Goal: Task Accomplishment & Management: Use online tool/utility

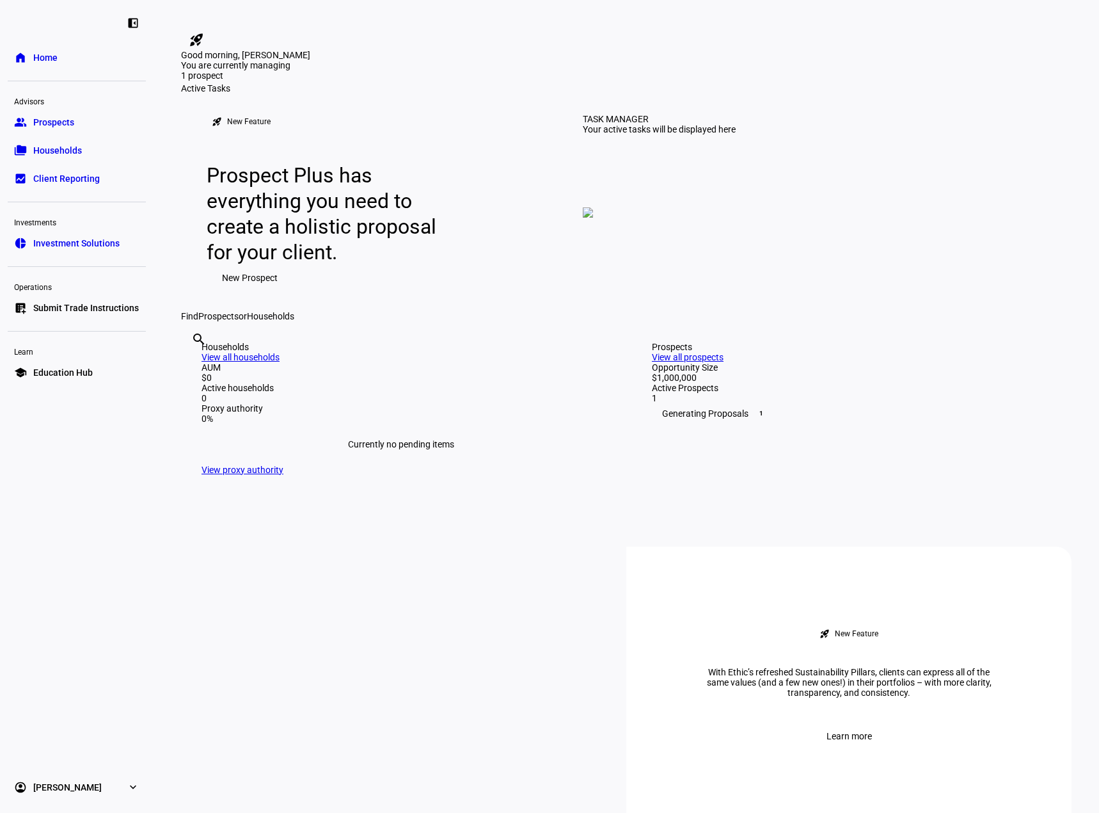
click at [87, 120] on link "group Prospects" at bounding box center [77, 122] width 138 height 26
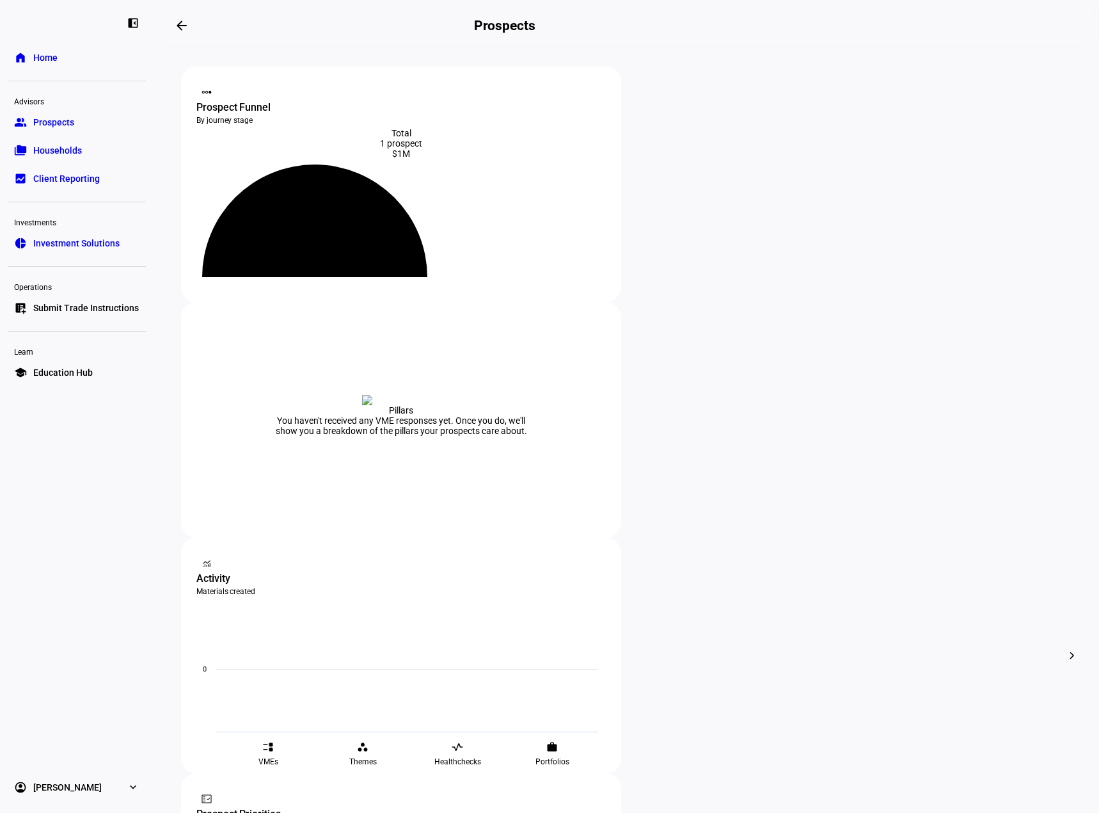
click at [714, 497] on span "Edit" at bounding box center [710, 502] width 15 height 10
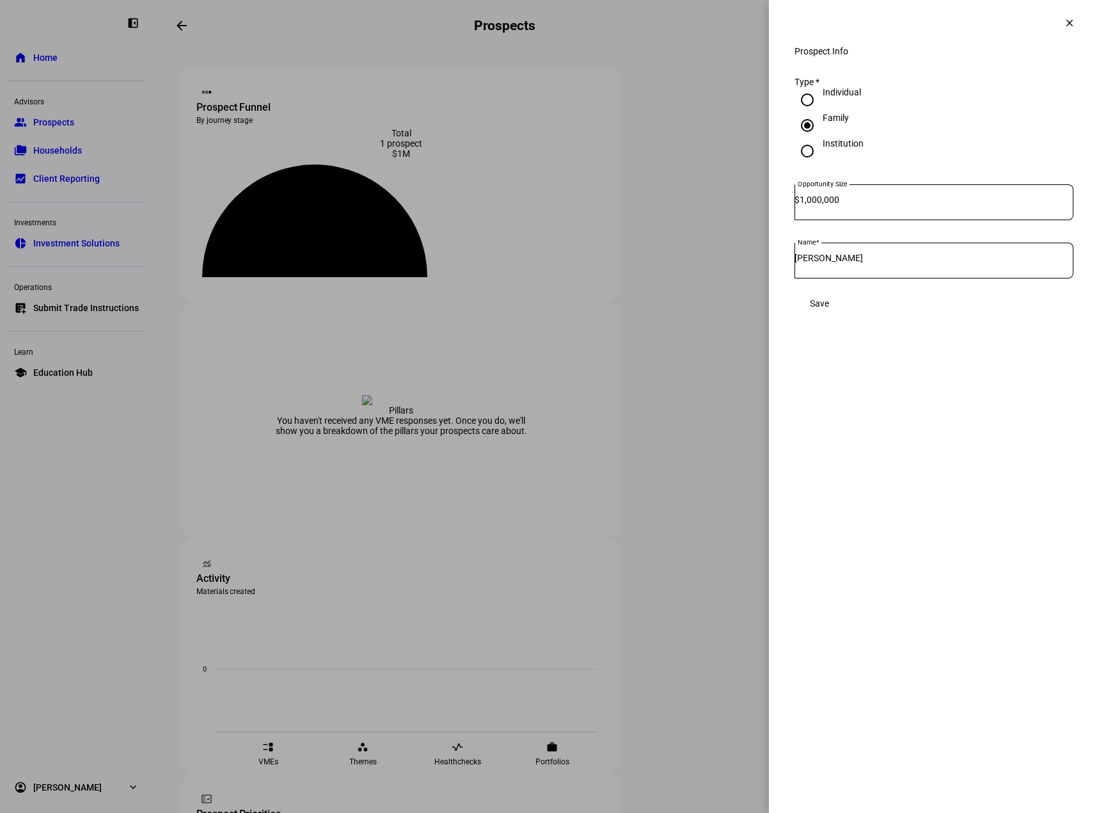
click at [1072, 23] on mat-icon "clear" at bounding box center [1070, 23] width 12 height 12
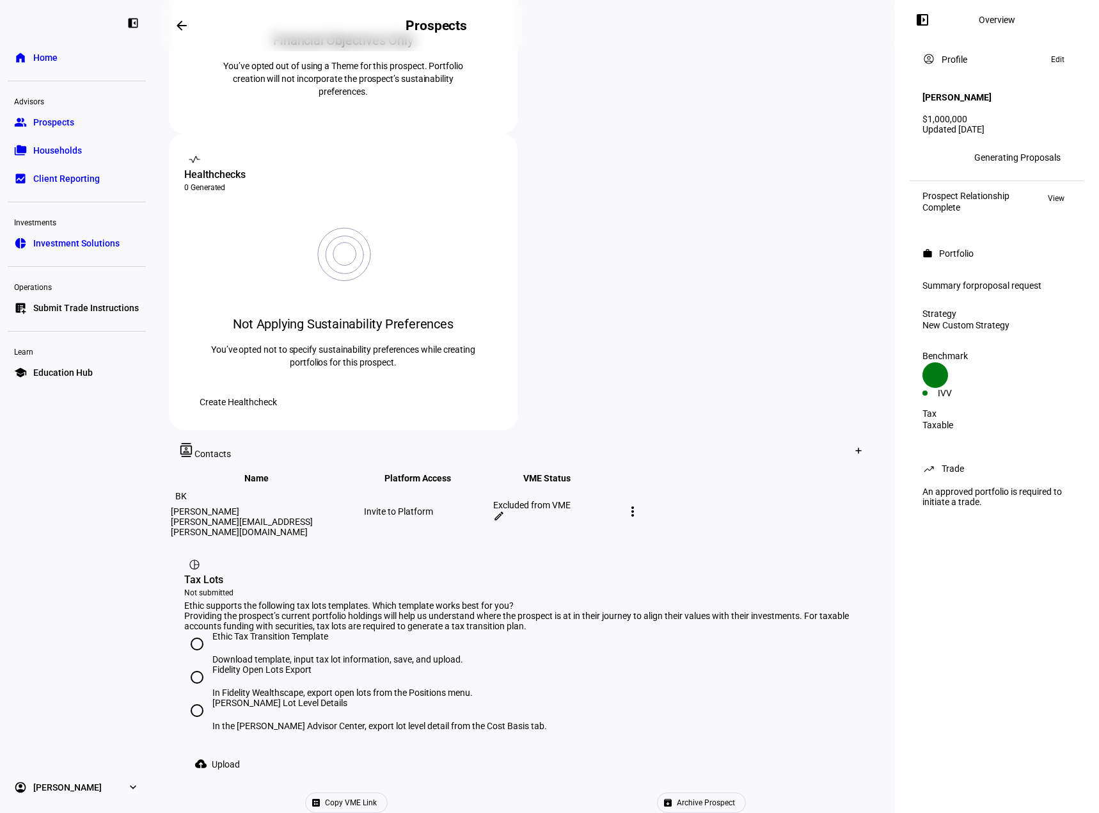
scroll to position [401, 0]
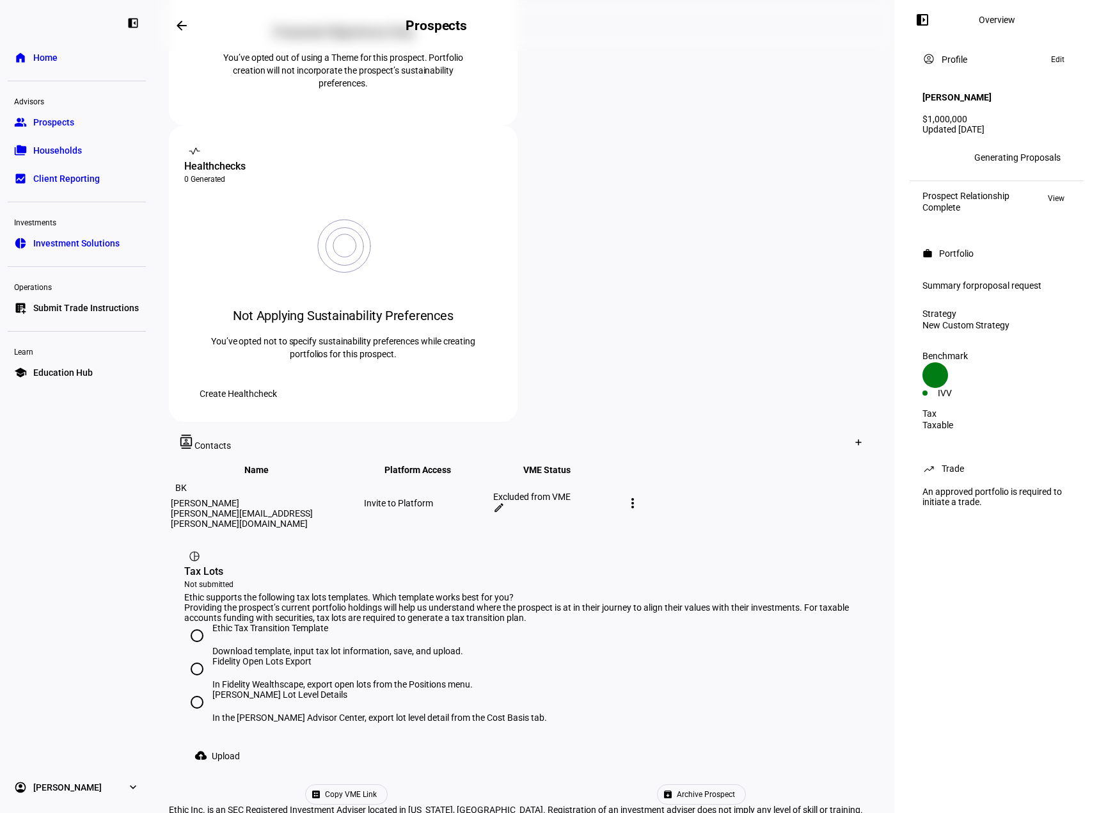
click at [196, 623] on input "Ethic Tax Transition Template Download template, input tax lot information, sav…" at bounding box center [197, 636] width 26 height 26
radio input "true"
click at [233, 743] on span "Upload" at bounding box center [226, 756] width 28 height 26
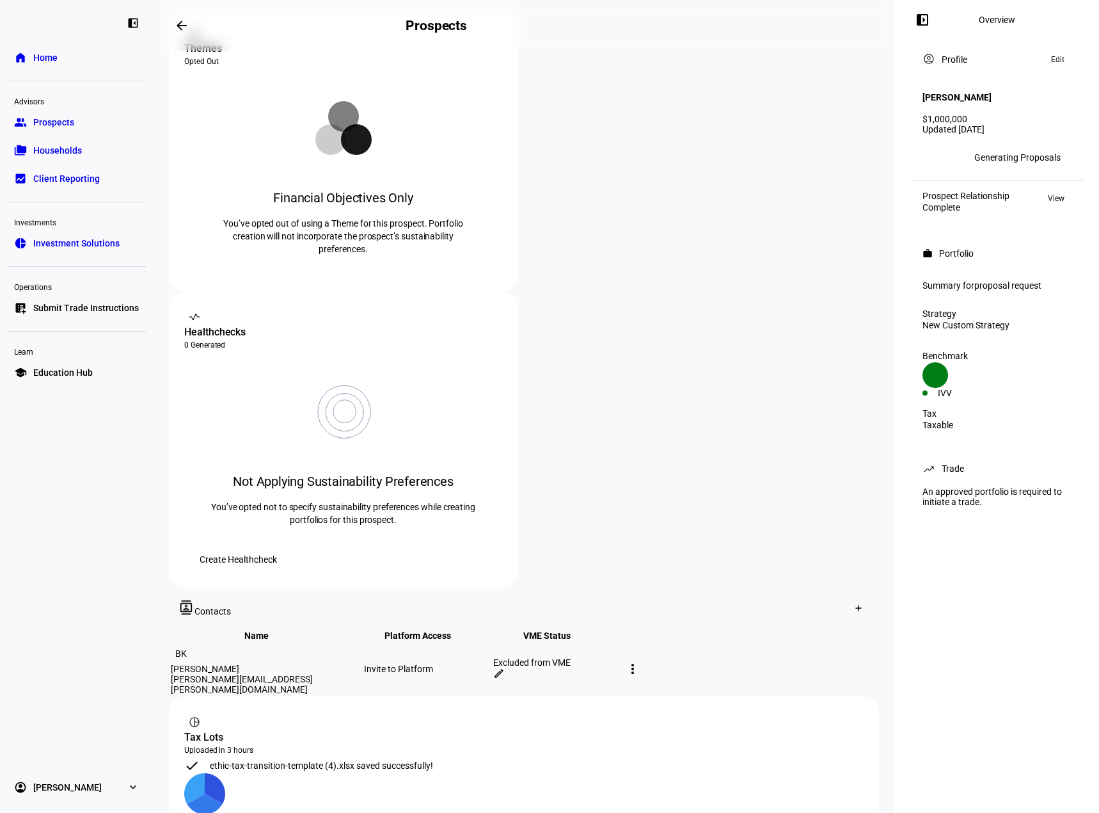
scroll to position [353, 0]
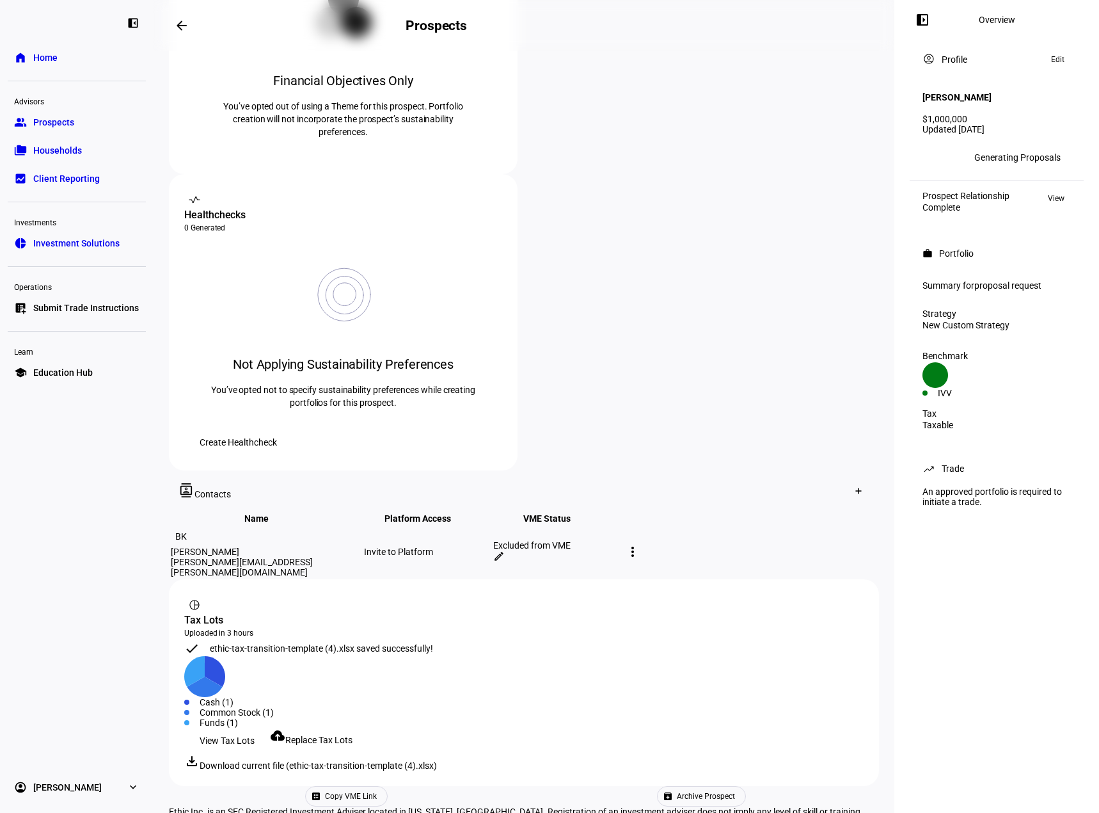
click at [235, 728] on span "View Tax Lots" at bounding box center [227, 741] width 55 height 26
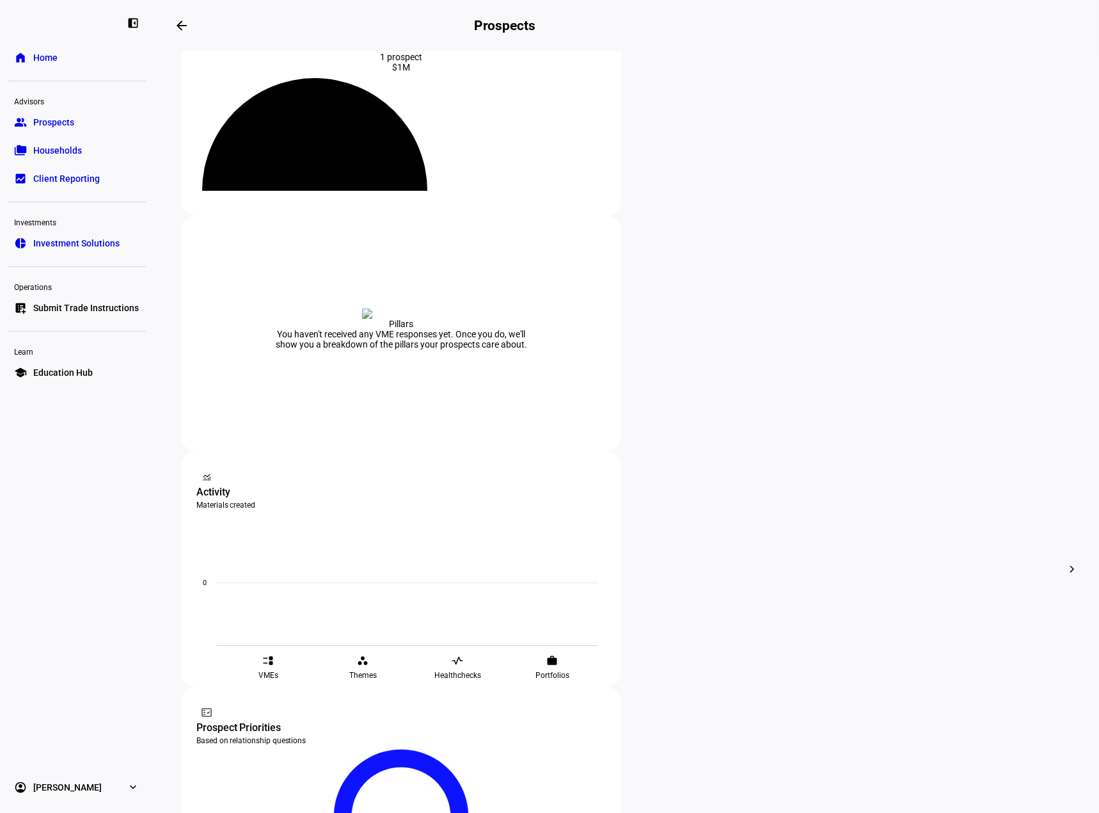
scroll to position [170, 0]
